Goal: Entertainment & Leisure: Browse casually

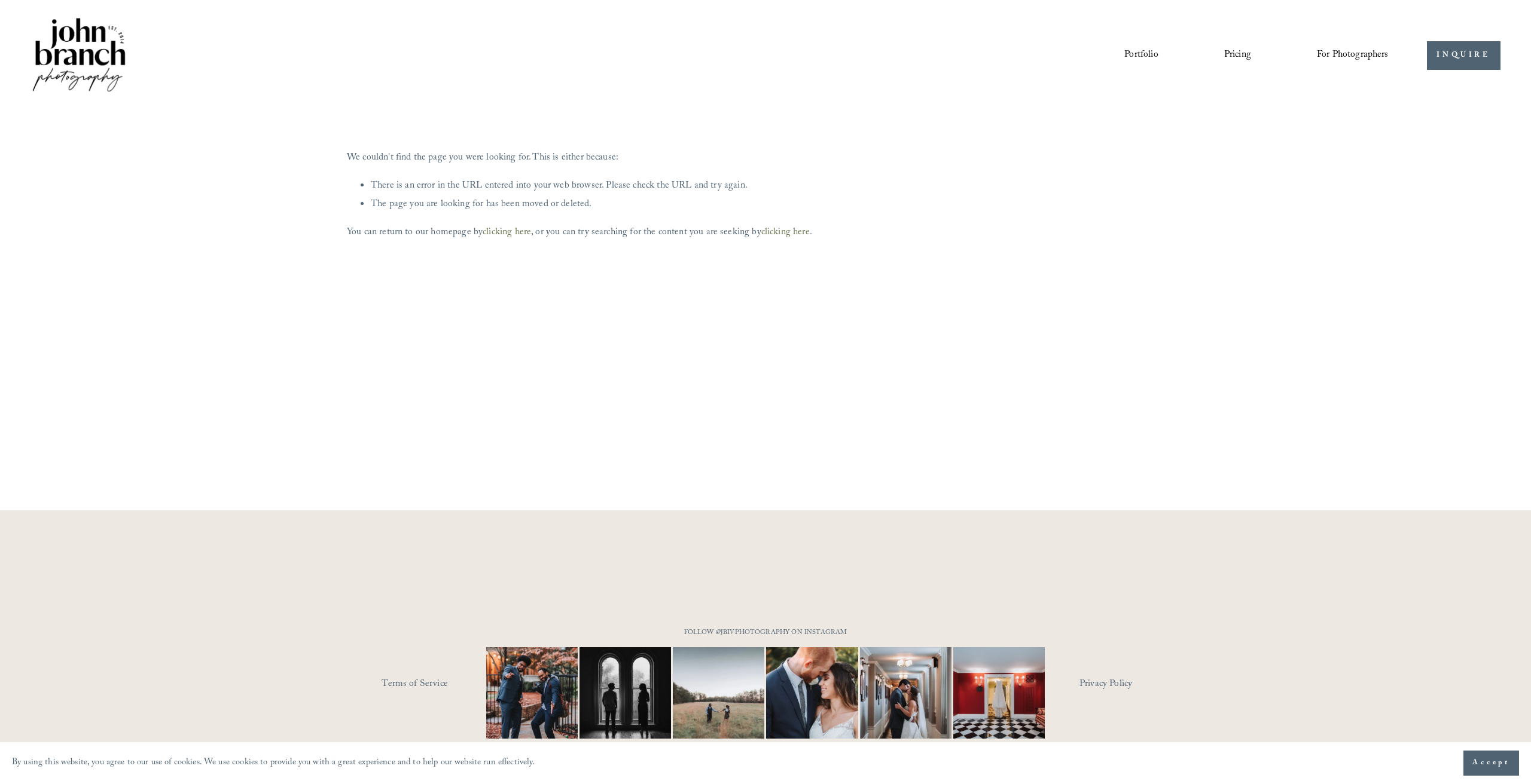
click at [1139, 53] on link "Portfolio" at bounding box center [1140, 55] width 33 height 20
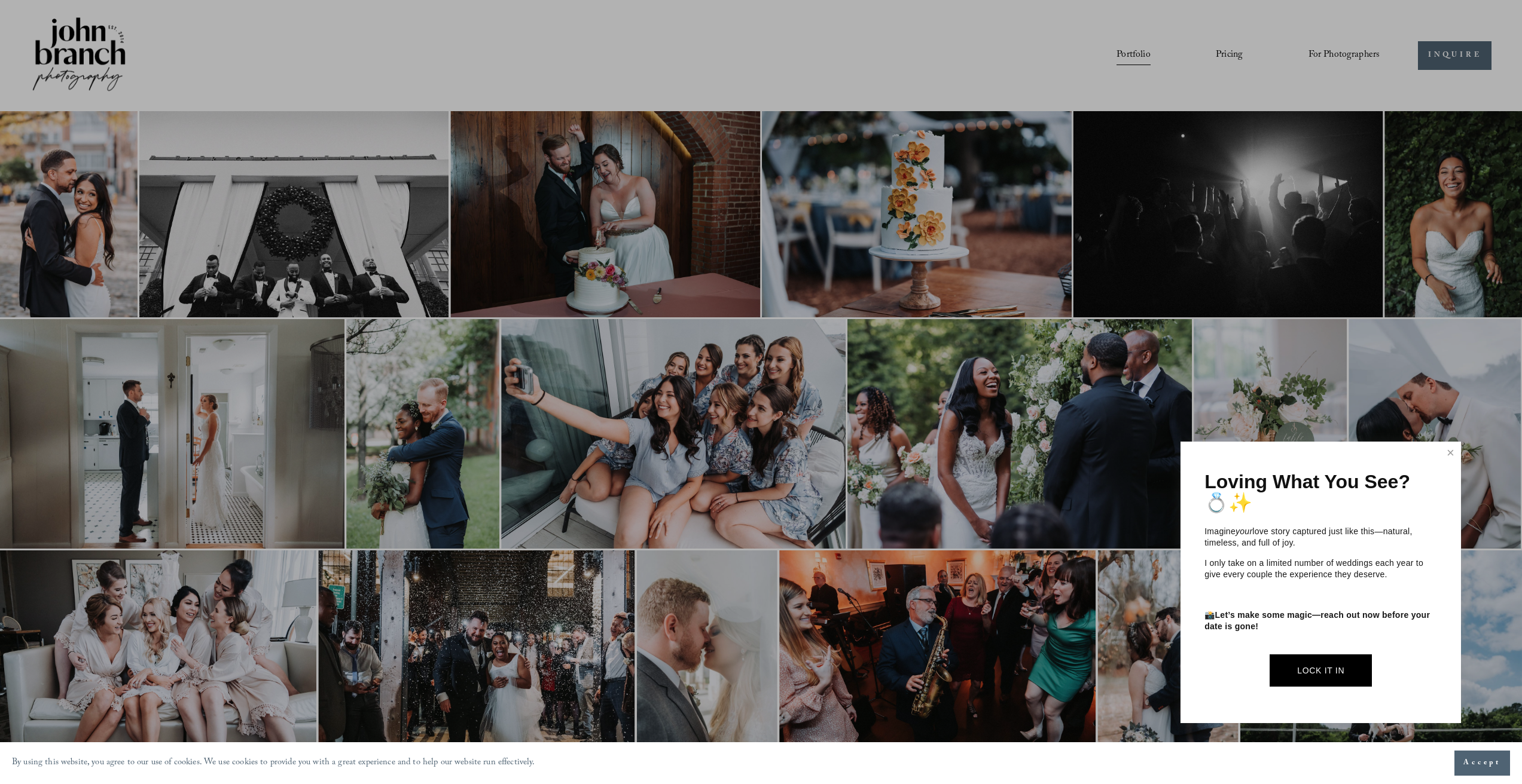
click at [108, 236] on div at bounding box center [761, 392] width 1522 height 784
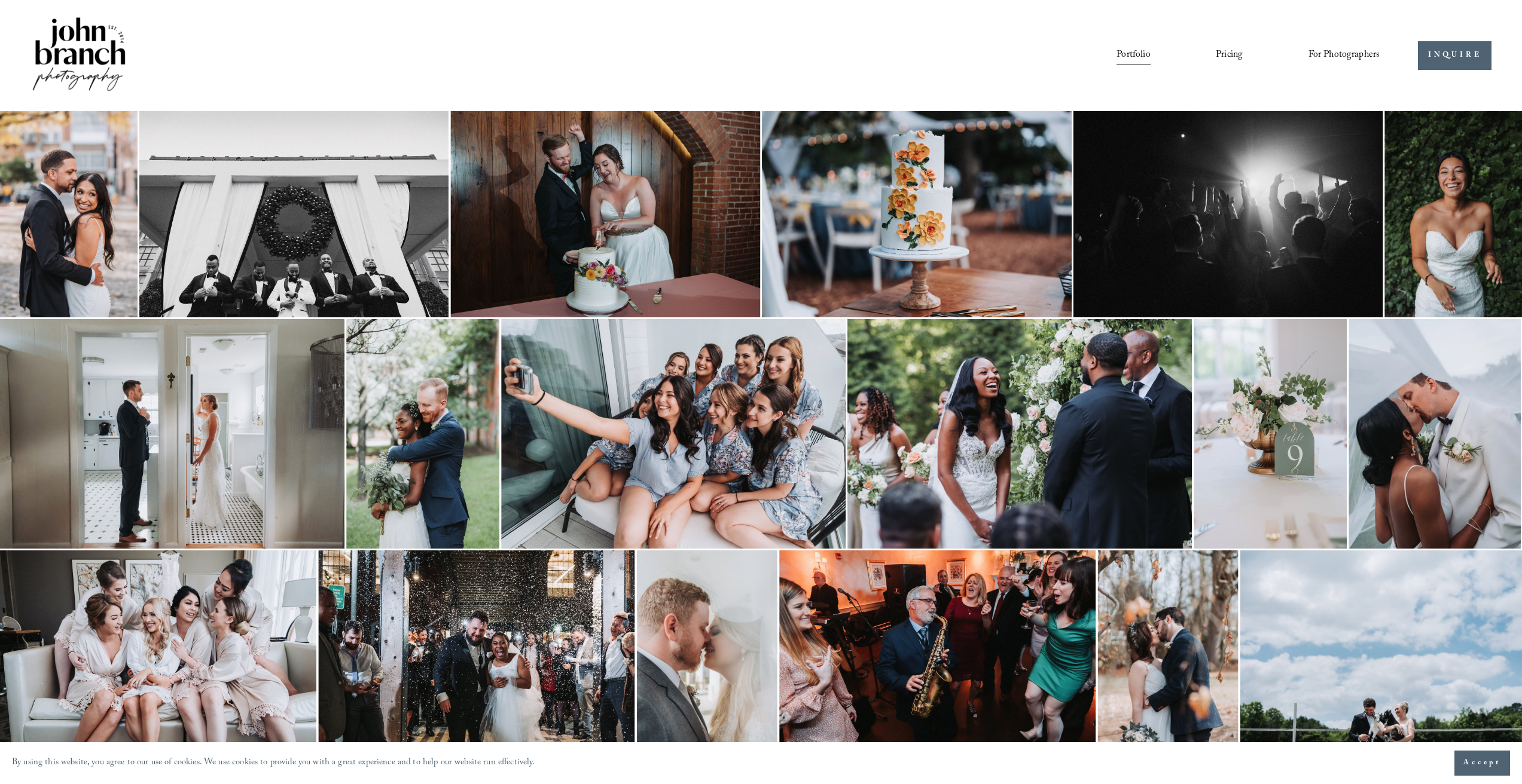
click at [107, 237] on img at bounding box center [68, 214] width 137 height 206
